Goal: Check status

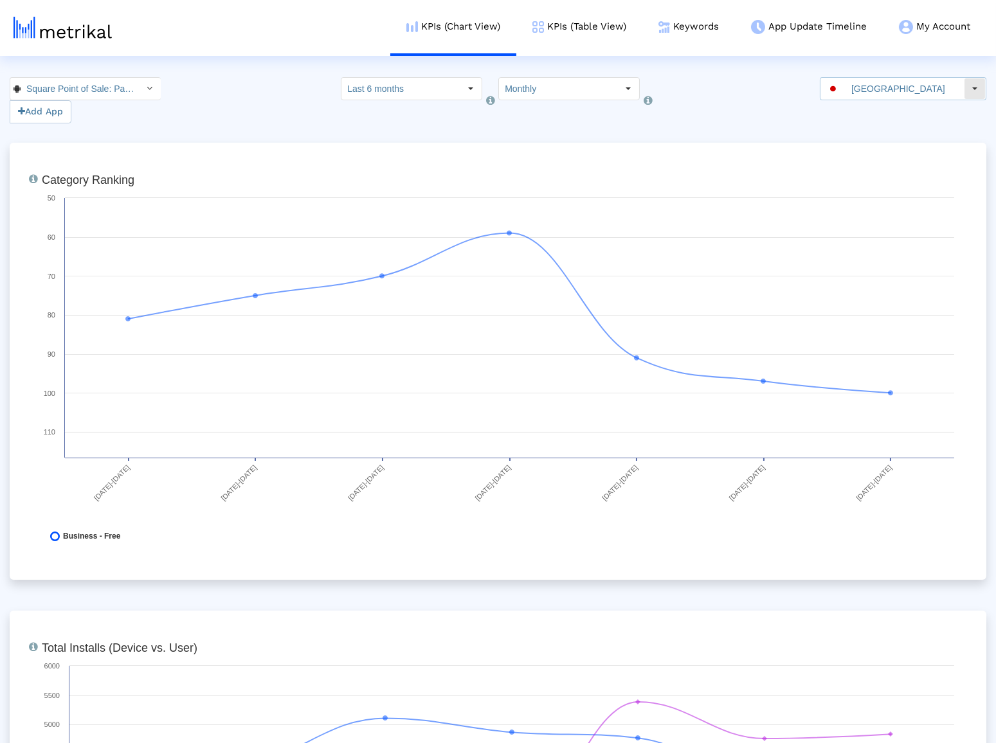
click at [870, 93] on input "[GEOGRAPHIC_DATA]" at bounding box center [904, 89] width 118 height 22
click at [870, 88] on input "[GEOGRAPHIC_DATA]" at bounding box center [904, 89] width 118 height 22
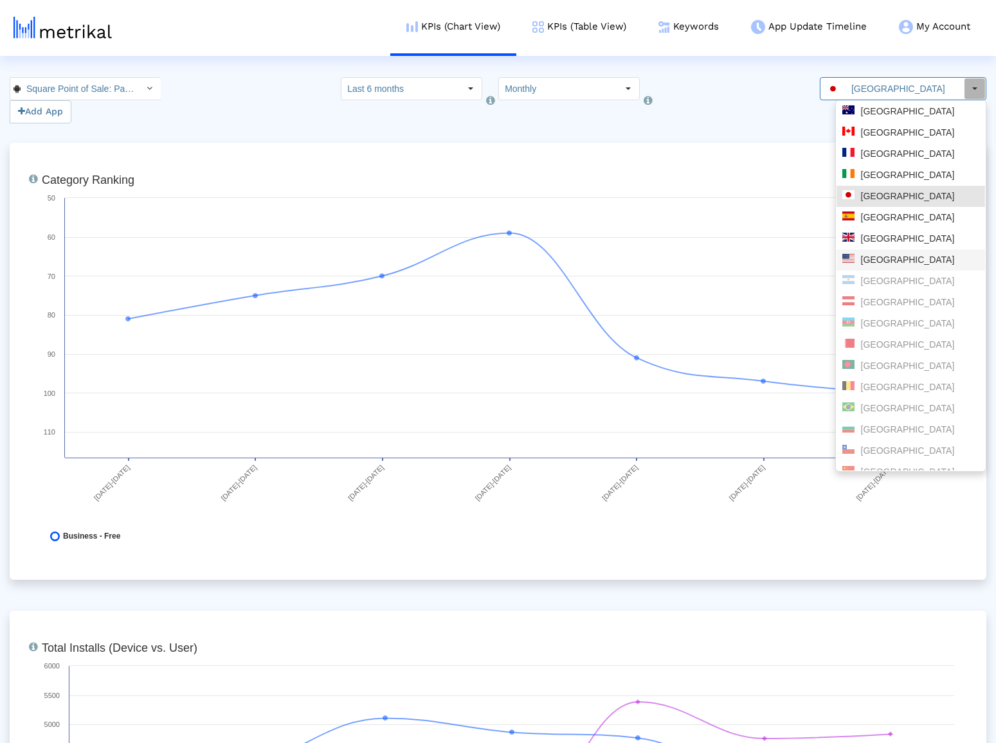
click at [900, 266] on div "[GEOGRAPHIC_DATA]" at bounding box center [910, 259] width 148 height 21
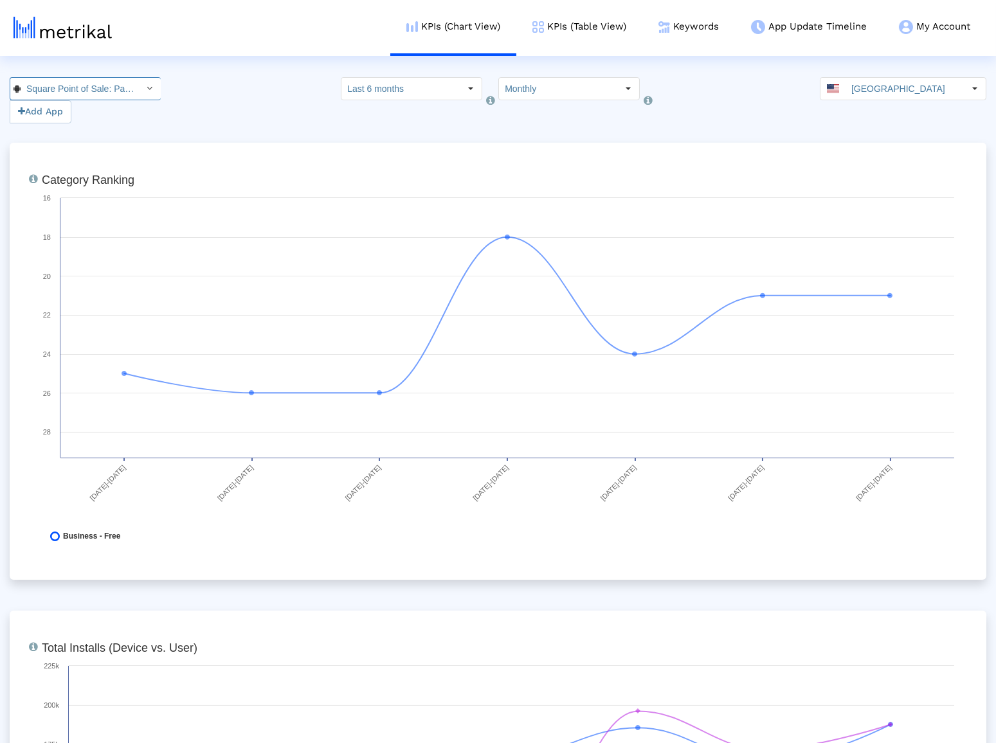
click at [139, 88] on div "Select" at bounding box center [149, 88] width 21 height 21
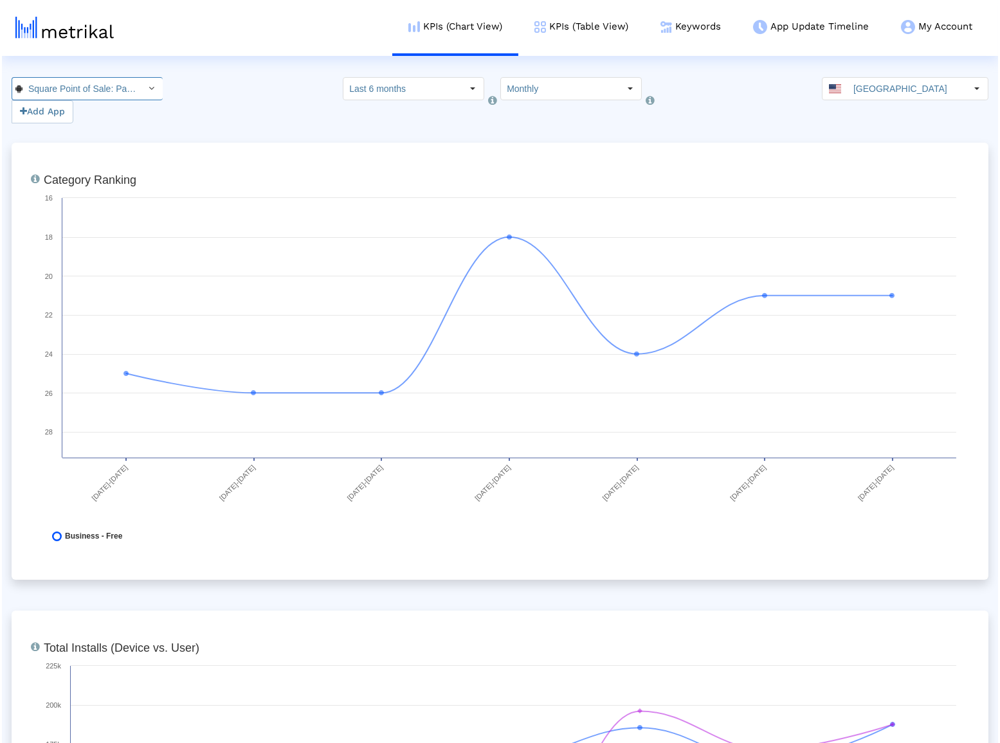
scroll to position [0, 105]
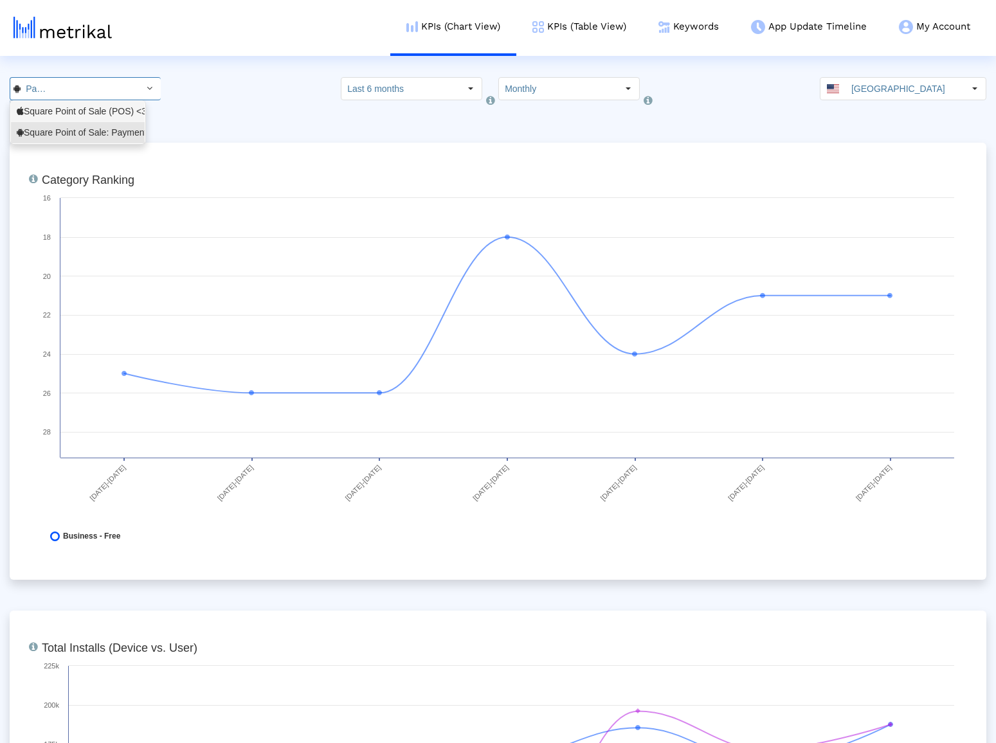
click at [122, 120] on div "Square Point of Sale (POS) <335393788>" at bounding box center [78, 111] width 134 height 21
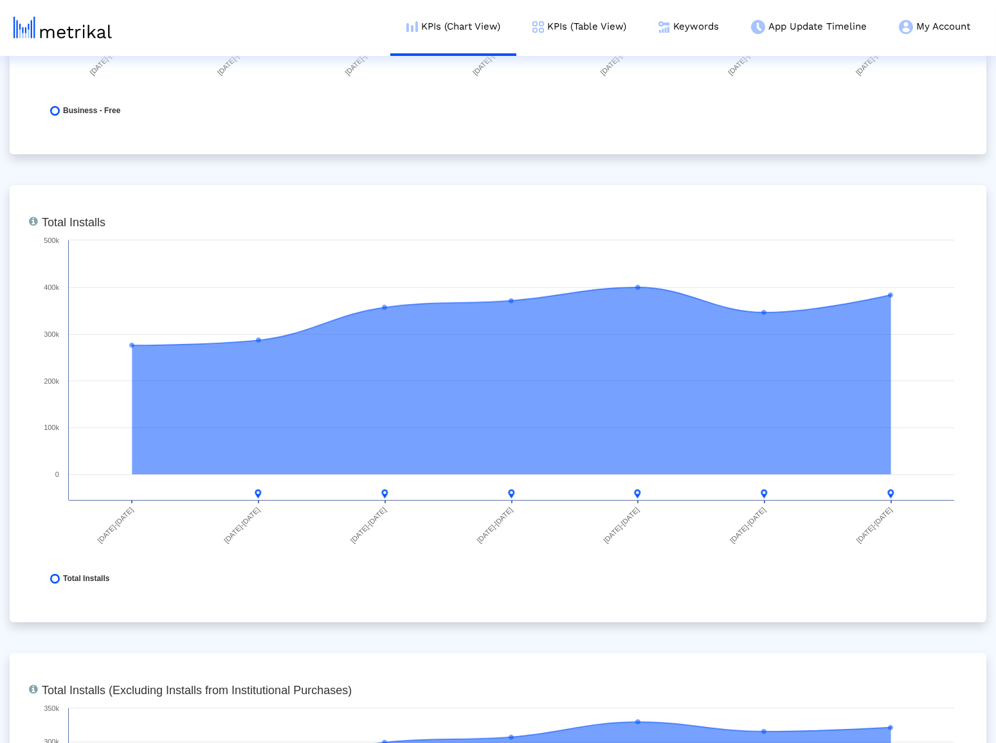
scroll to position [0, 0]
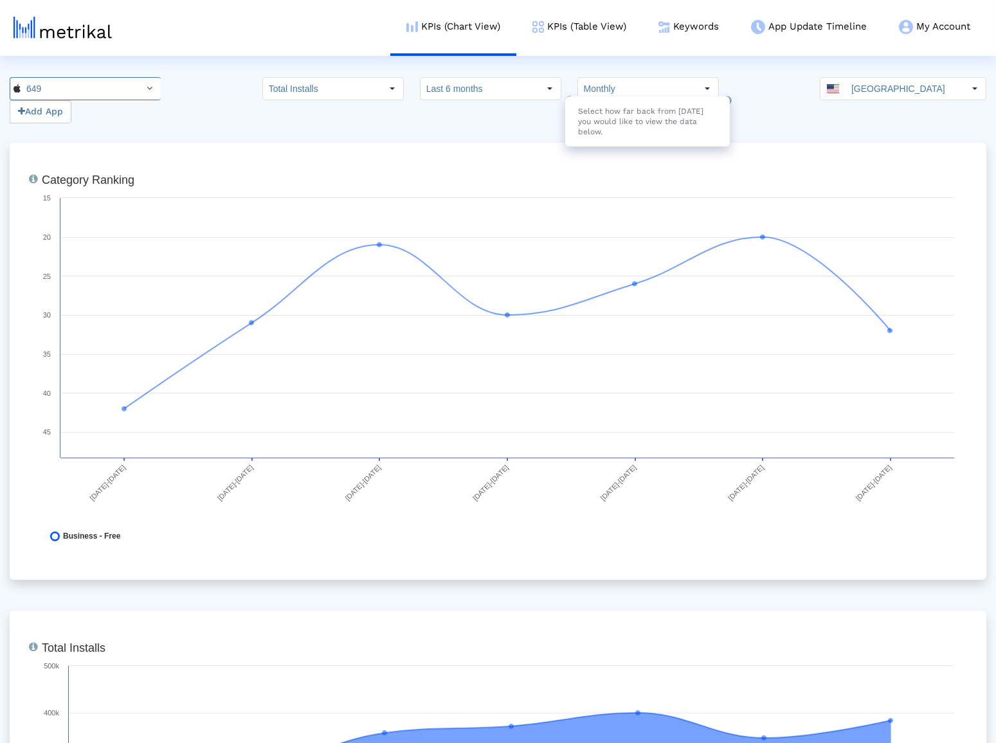
click at [609, 98] on div "Select how far back from [DATE] you would like to view the data below." at bounding box center [647, 121] width 165 height 50
click at [634, 91] on input "Monthly" at bounding box center [637, 89] width 118 height 22
click at [485, 83] on input "Last 6 months" at bounding box center [479, 89] width 118 height 22
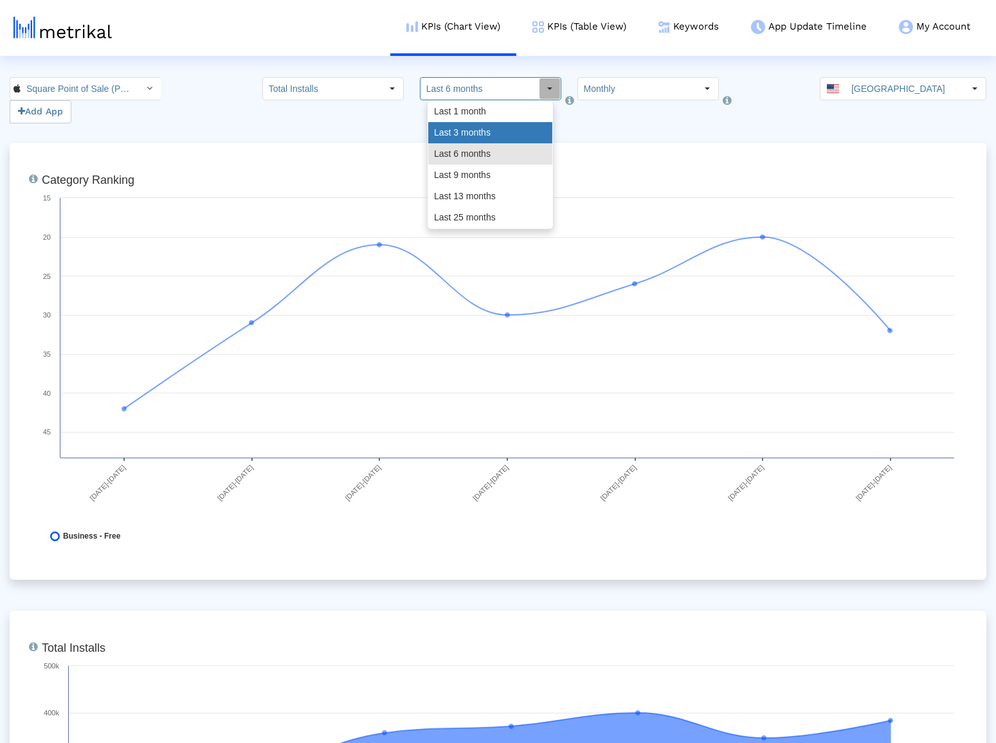
click at [491, 129] on div "Last 3 months" at bounding box center [490, 132] width 124 height 21
type input "Last 3 months"
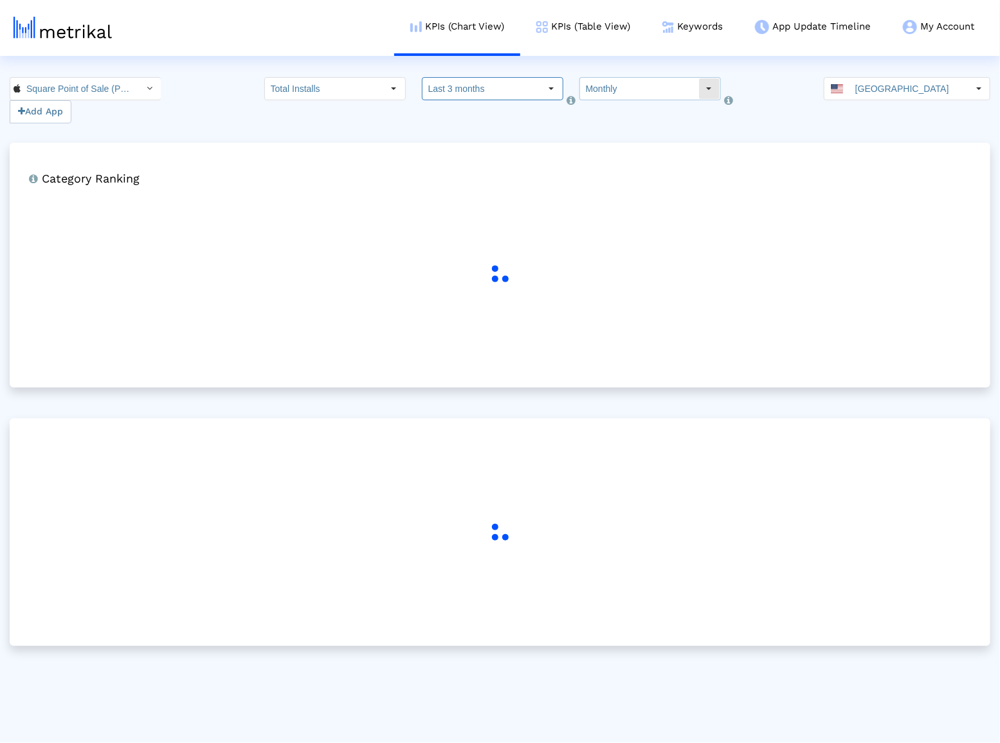
click at [619, 99] on input "Monthly" at bounding box center [639, 89] width 118 height 22
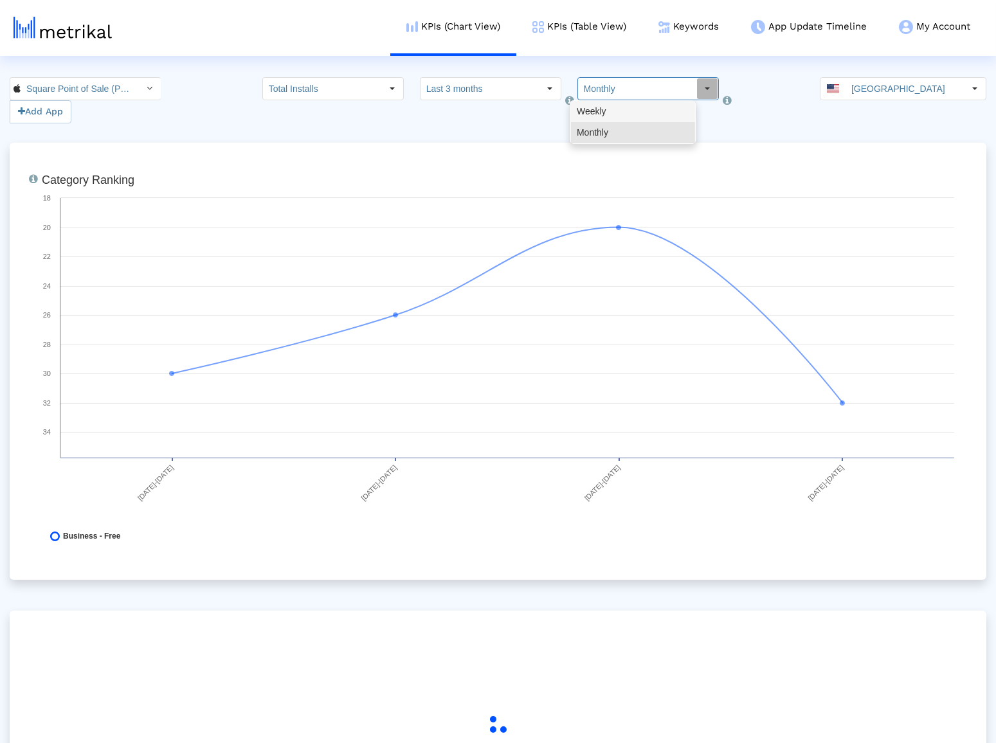
click at [616, 118] on div "Weekly" at bounding box center [633, 111] width 124 height 21
type input "Weekly"
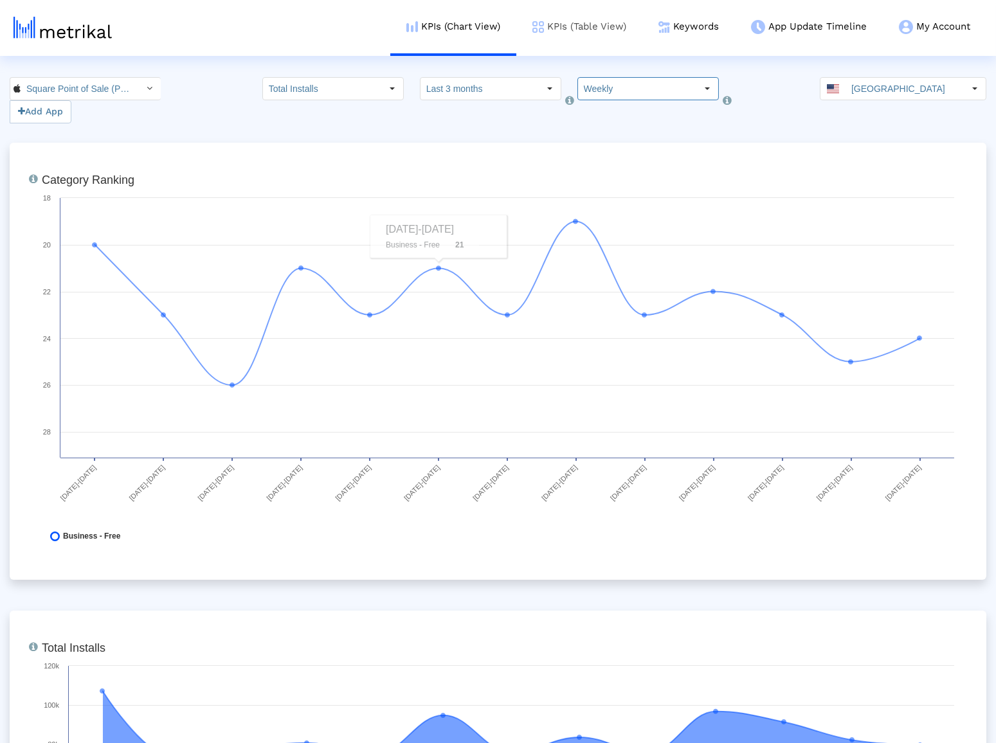
click at [544, 23] on link "KPIs (Table View)" at bounding box center [579, 26] width 126 height 53
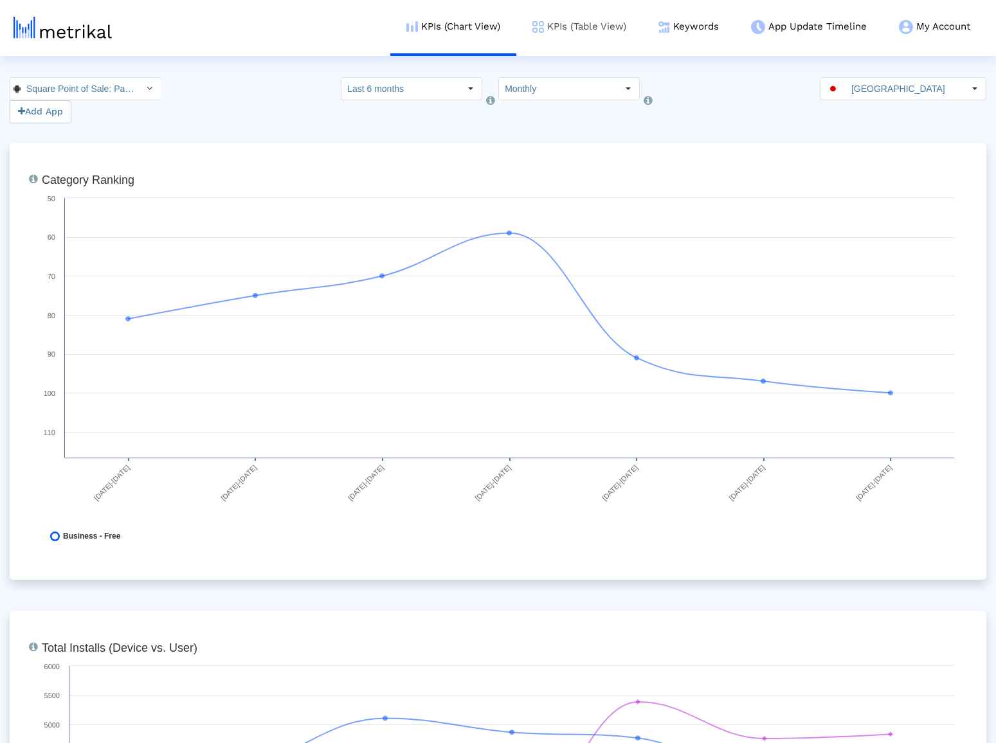
click at [592, 35] on link "KPIs (Table View)" at bounding box center [579, 26] width 126 height 53
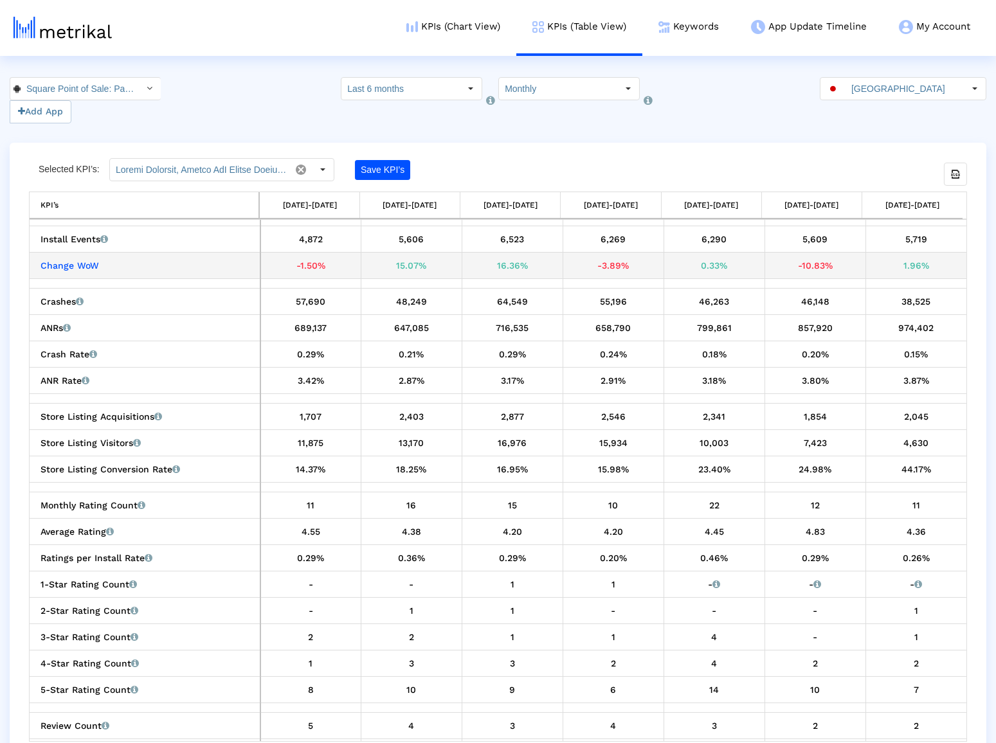
scroll to position [191, 0]
